Goal: Book appointment/travel/reservation

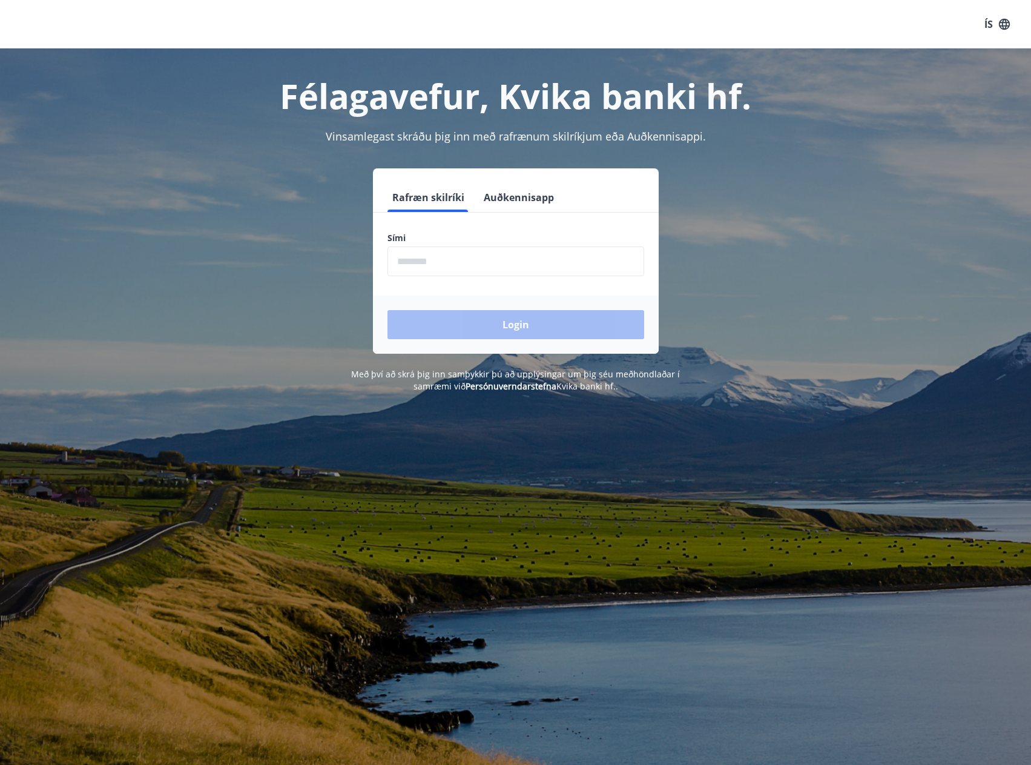
click at [408, 265] on input "phone" at bounding box center [515, 261] width 257 height 30
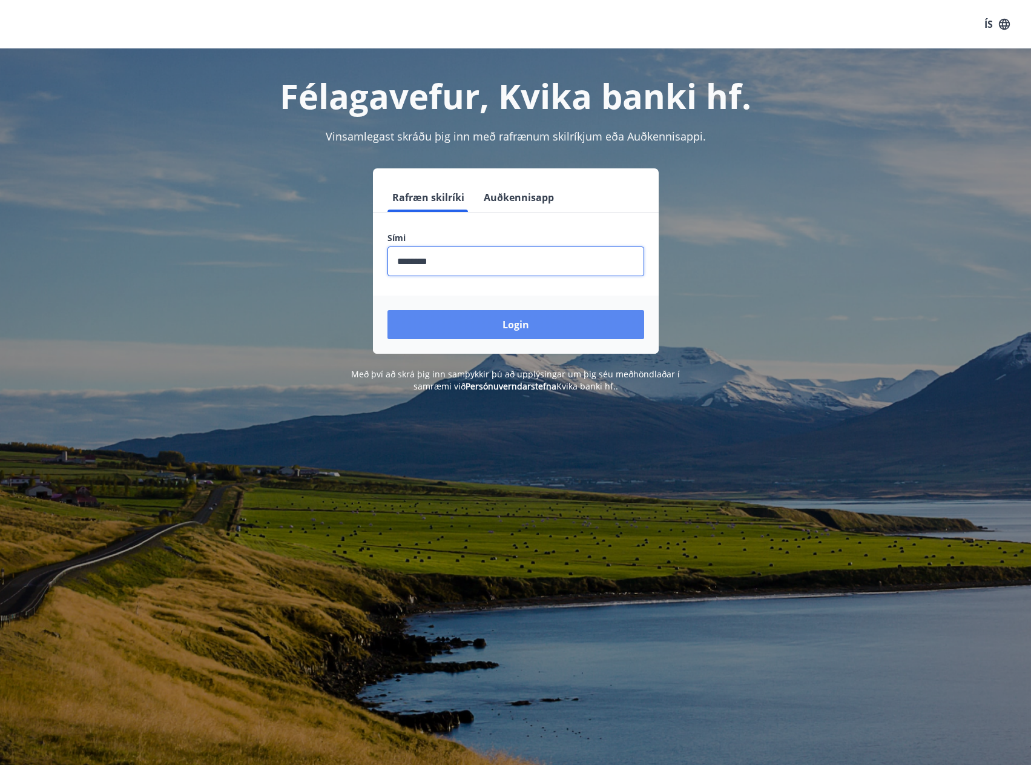
type input "********"
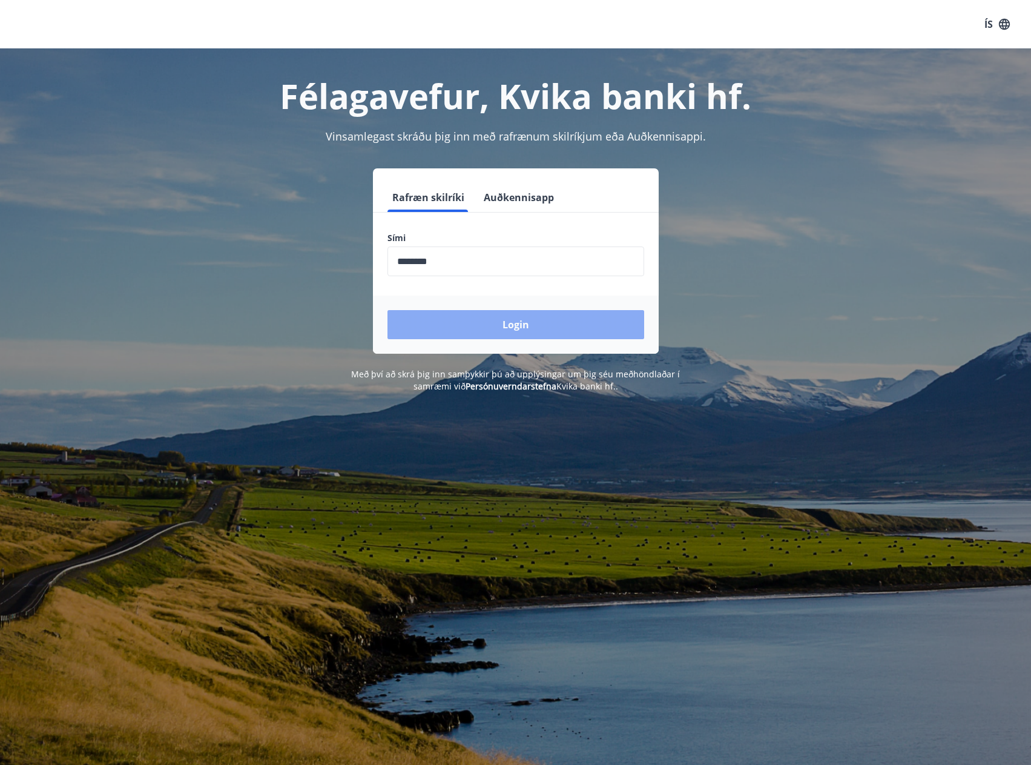
click at [475, 314] on button "Login" at bounding box center [515, 324] width 257 height 29
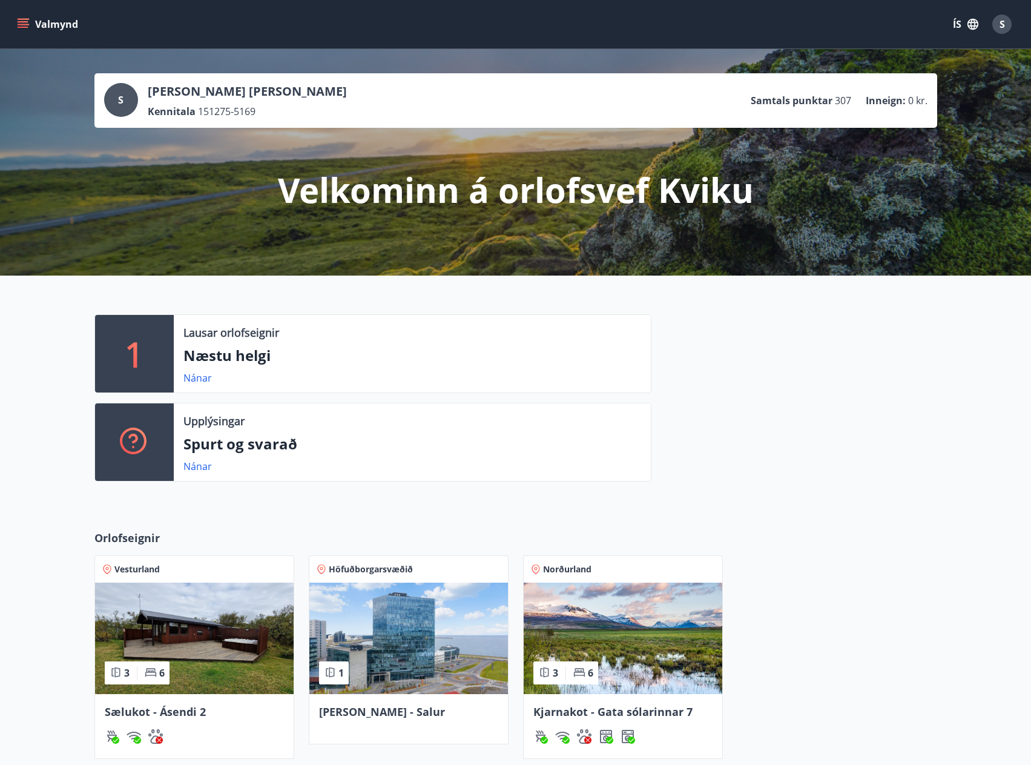
click at [354, 732] on div "Iða - Salur" at bounding box center [408, 719] width 199 height 50
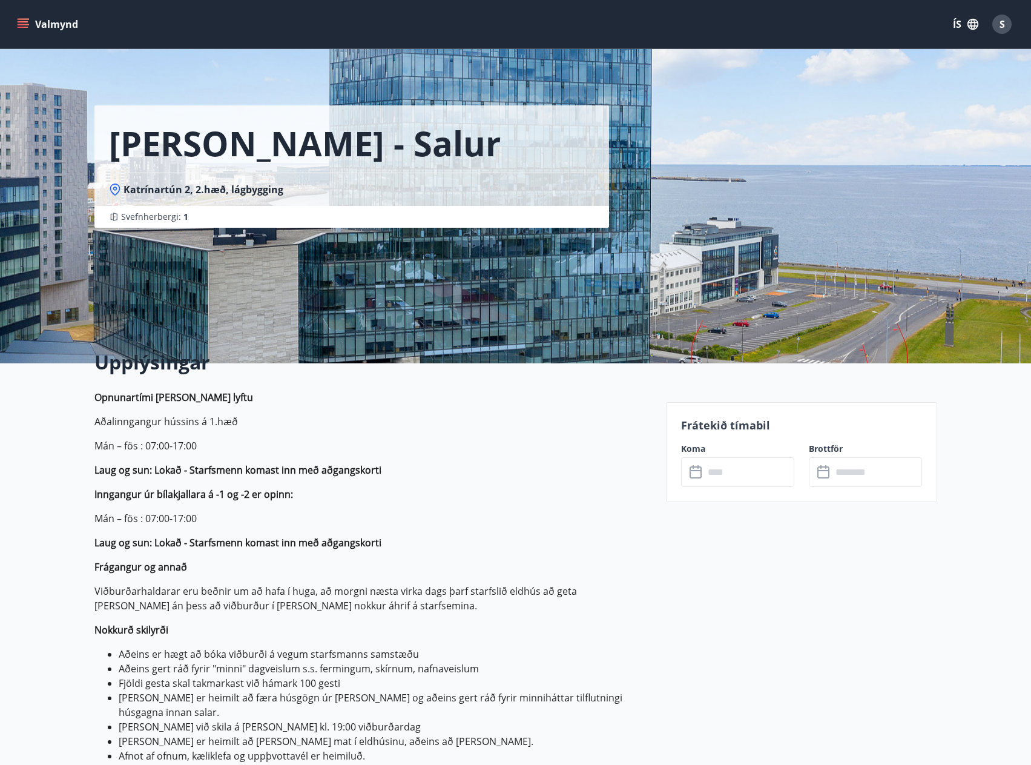
click at [725, 474] on input "text" at bounding box center [749, 472] width 90 height 30
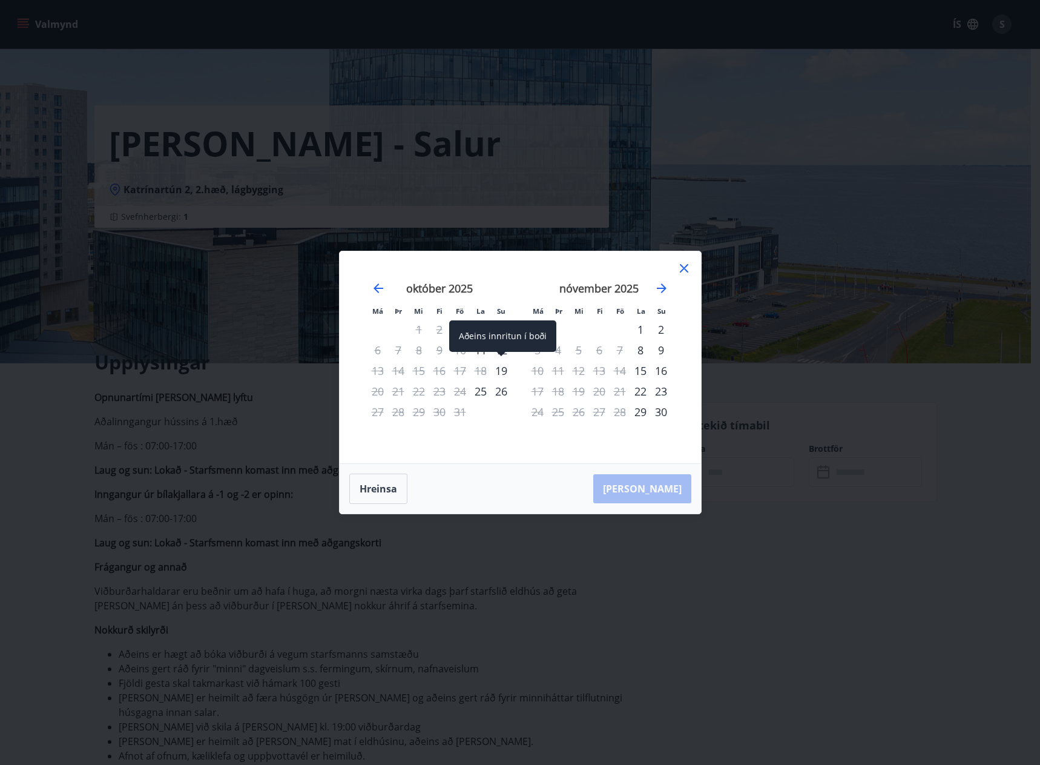
click at [502, 372] on div "19" at bounding box center [501, 370] width 21 height 21
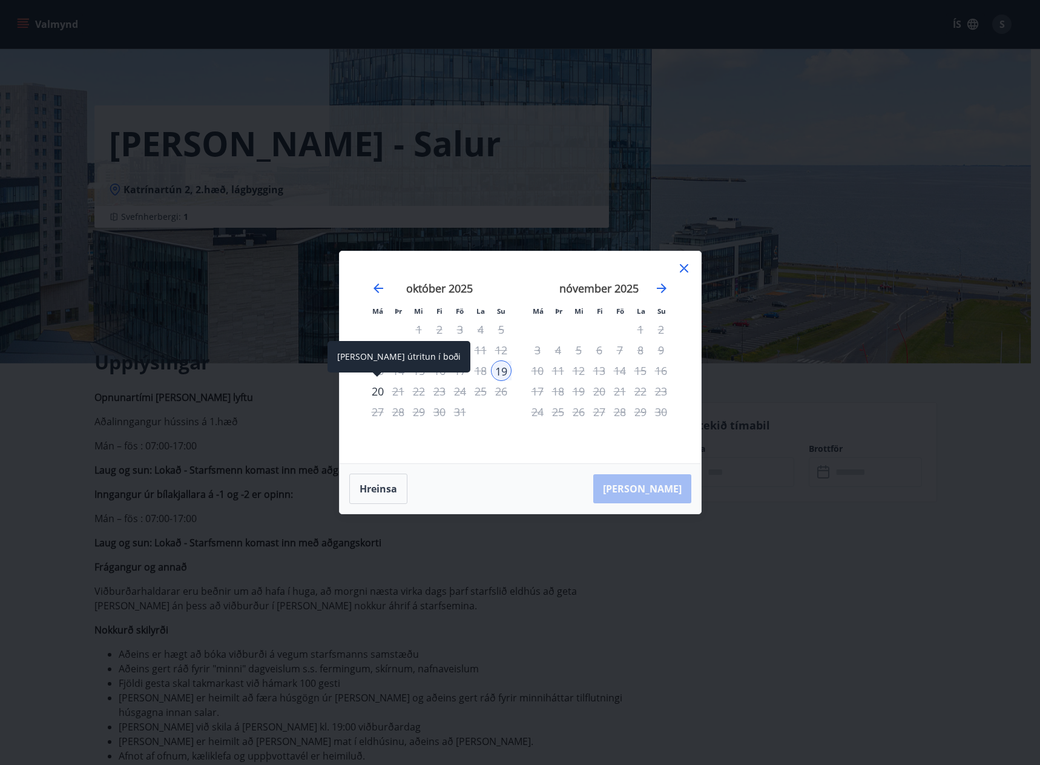
click at [377, 392] on div "20" at bounding box center [377, 391] width 21 height 21
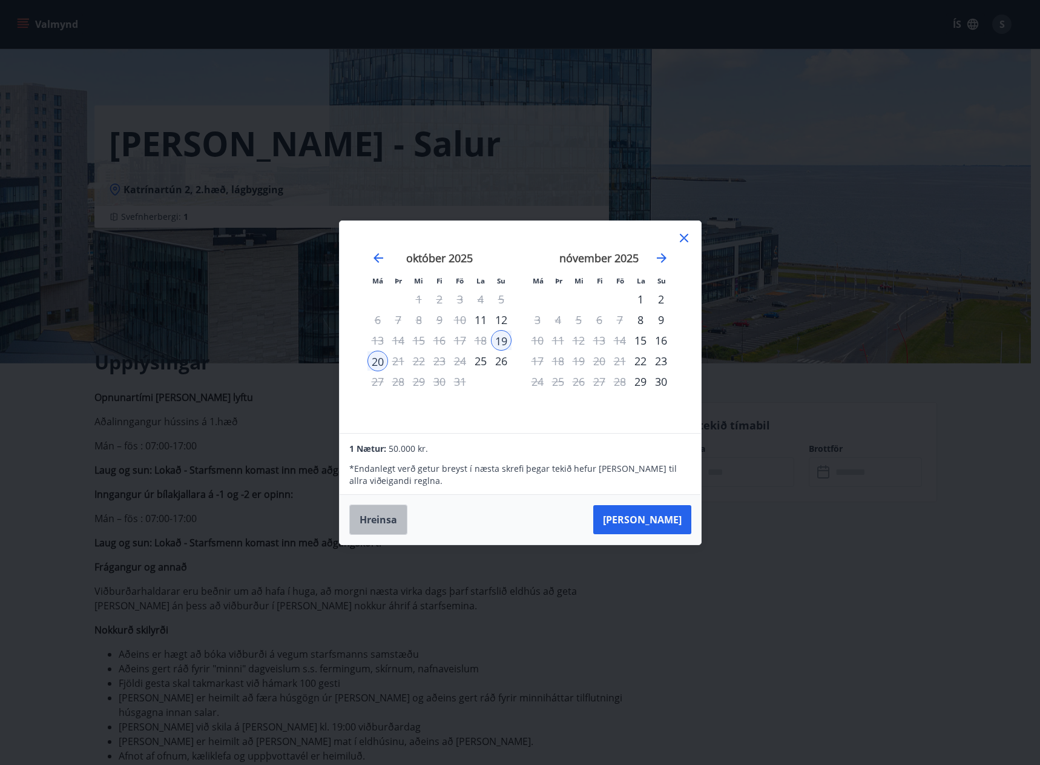
click at [366, 527] on button "Hreinsa" at bounding box center [378, 519] width 58 height 30
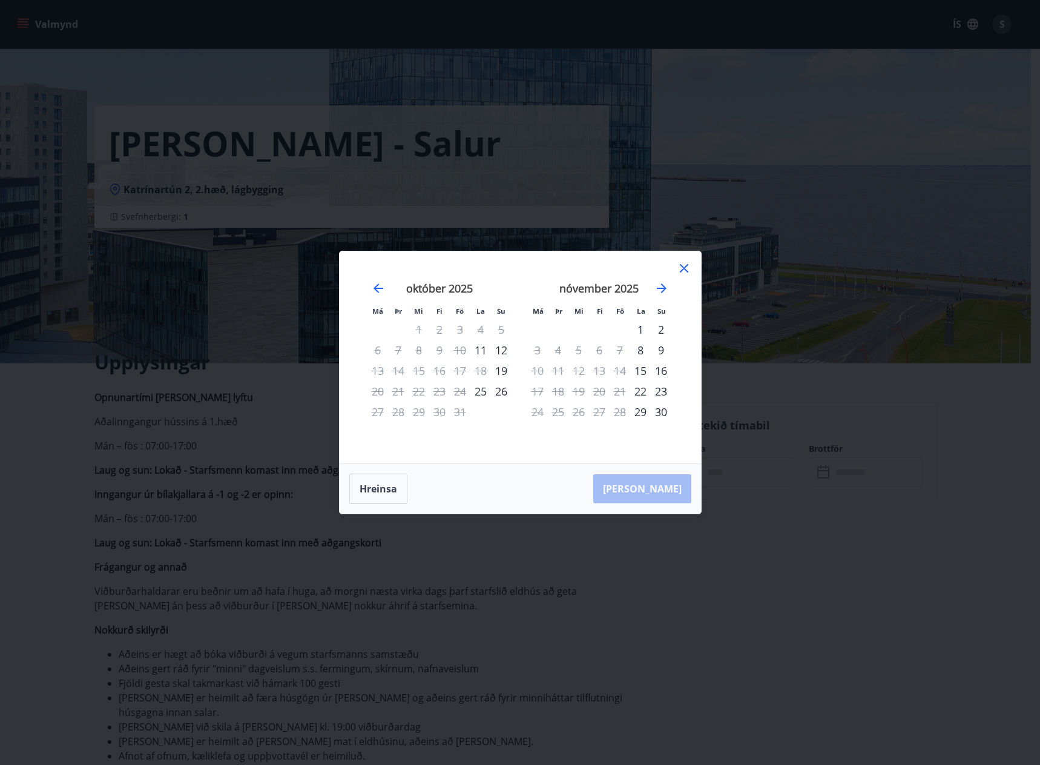
click at [689, 267] on icon at bounding box center [684, 268] width 15 height 15
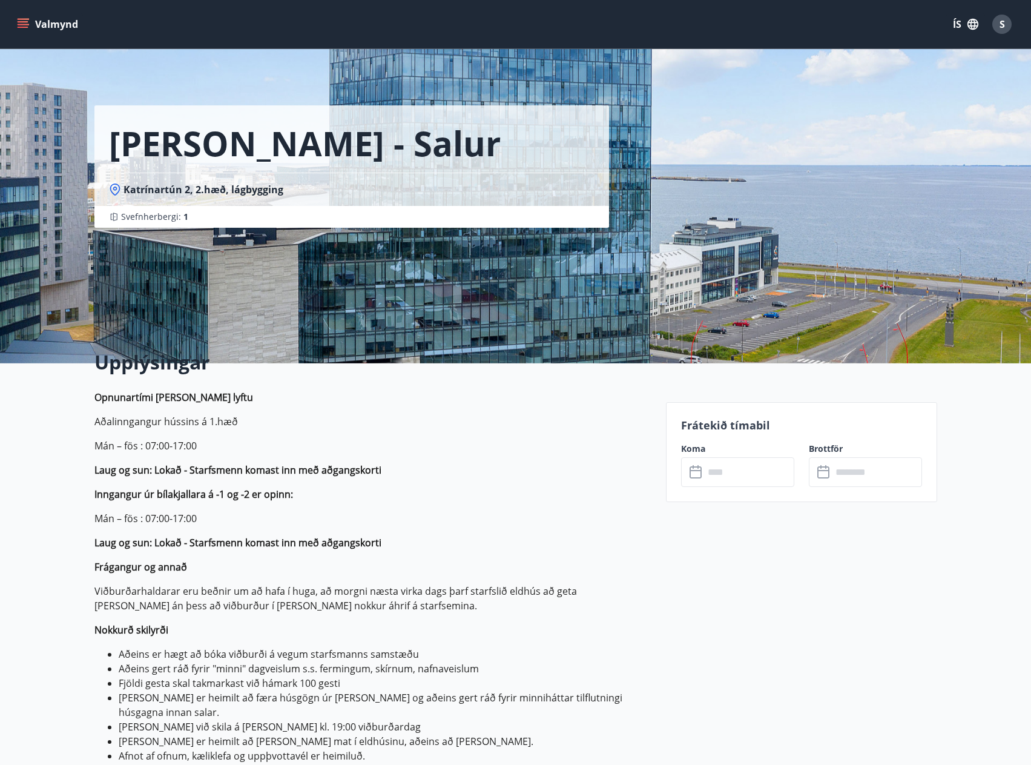
click at [224, 433] on p "Opnunartími húss og lyftu Aðalinngangur hússins á 1.hæð Mán – fös : 07:00-17:00…" at bounding box center [372, 678] width 557 height 576
